Goal: Information Seeking & Learning: Learn about a topic

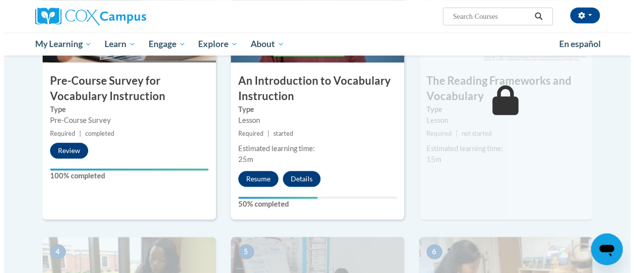
scroll to position [297, 0]
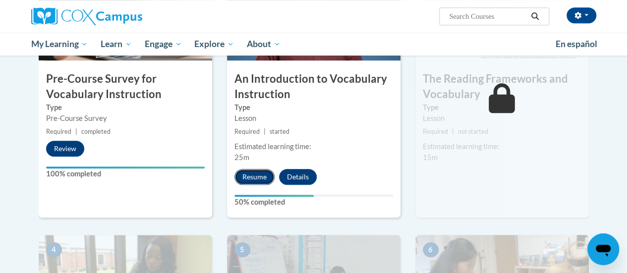
click at [251, 179] on button "Resume" at bounding box center [254, 177] width 40 height 16
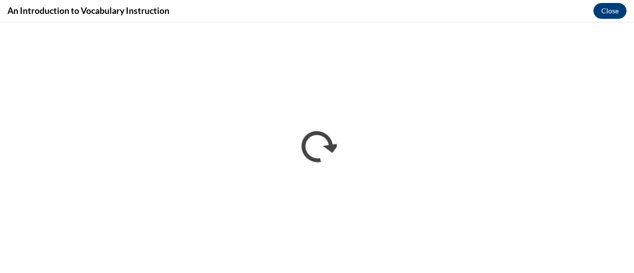
scroll to position [0, 0]
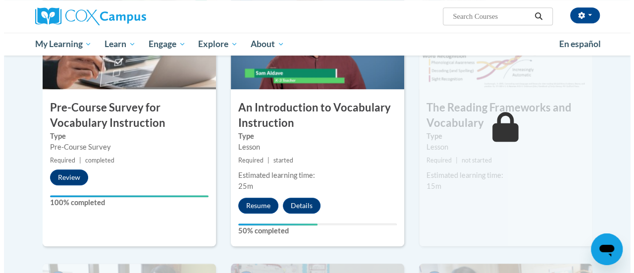
scroll to position [277, 0]
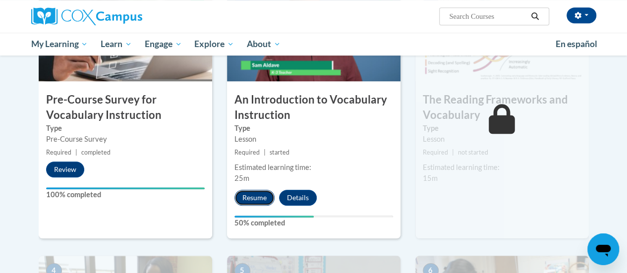
click at [248, 199] on button "Resume" at bounding box center [254, 198] width 40 height 16
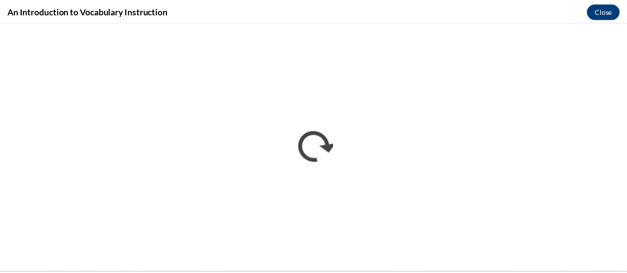
scroll to position [0, 0]
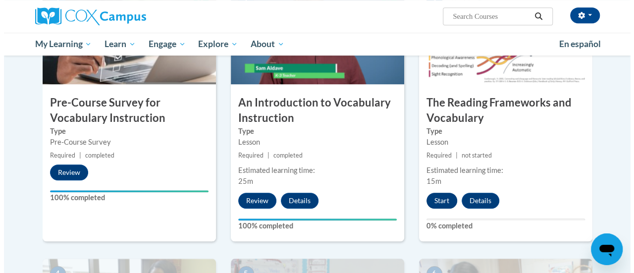
scroll to position [276, 0]
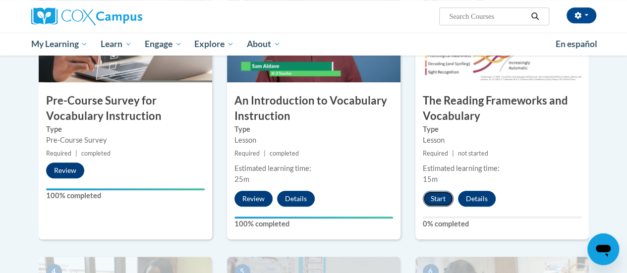
click at [439, 196] on button "Start" at bounding box center [438, 199] width 31 height 16
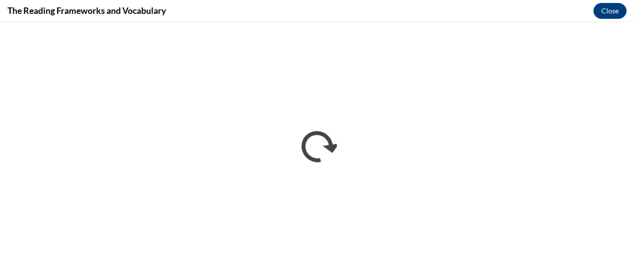
scroll to position [0, 0]
